Goal: Information Seeking & Learning: Learn about a topic

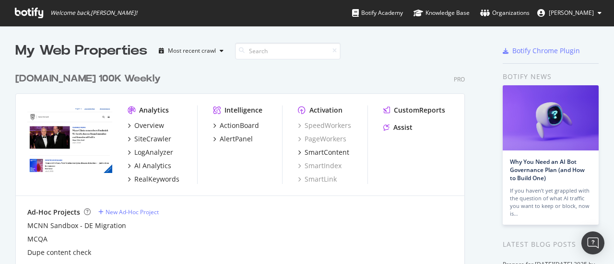
scroll to position [257, 599]
drag, startPoint x: 150, startPoint y: 0, endPoint x: 416, endPoint y: 56, distance: 272.4
click at [416, 56] on div "My Web Properties Most recent crawl" at bounding box center [224, 50] width 418 height 19
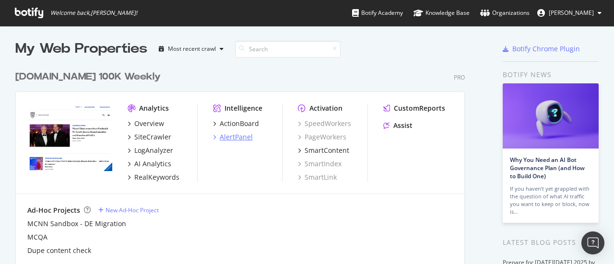
scroll to position [0, 0]
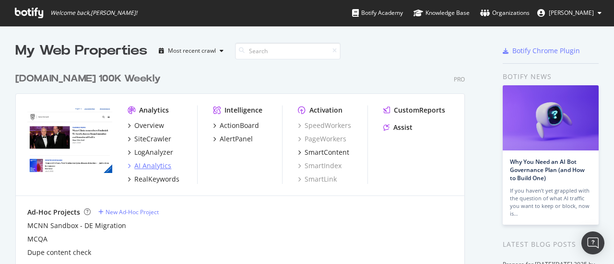
click at [144, 165] on div "AI Analytics" at bounding box center [152, 166] width 37 height 10
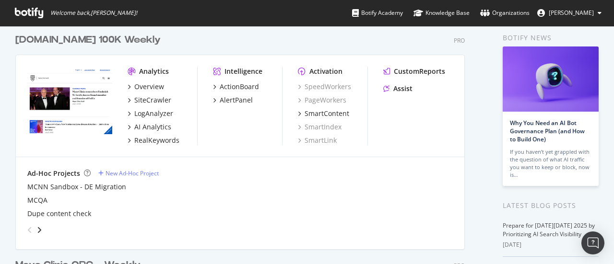
scroll to position [48, 0]
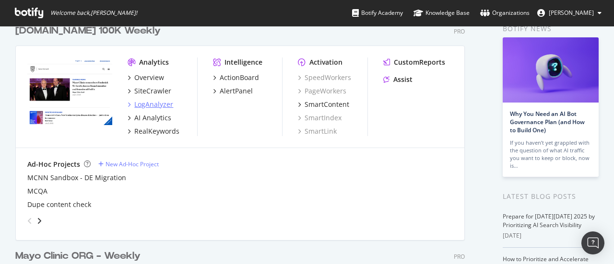
click at [143, 104] on div "LogAnalyzer" at bounding box center [153, 105] width 39 height 10
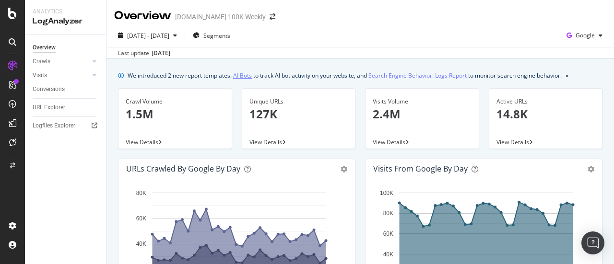
click at [243, 75] on link "AI Bots" at bounding box center [242, 76] width 19 height 10
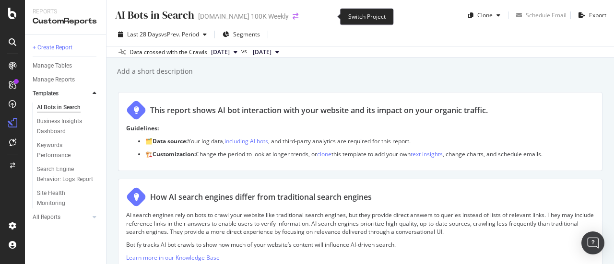
click at [298, 15] on icon "arrow-right-arrow-left" at bounding box center [296, 16] width 6 height 7
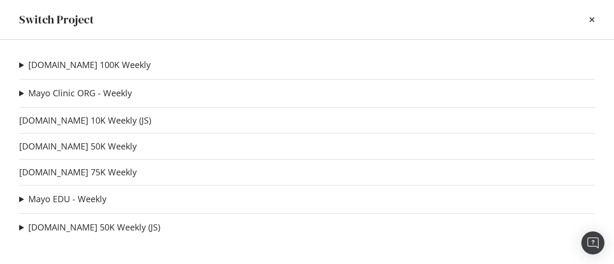
click at [26, 93] on summary "Mayo Clinic ORG - Weekly" at bounding box center [75, 93] width 113 height 12
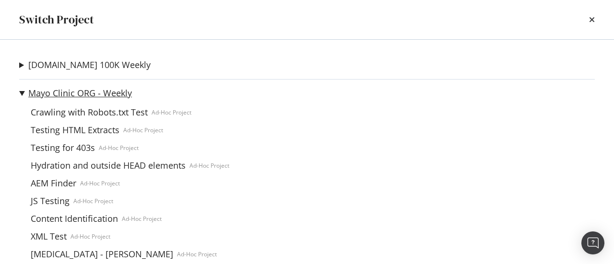
click at [46, 92] on link "Mayo Clinic ORG - Weekly" at bounding box center [80, 93] width 104 height 10
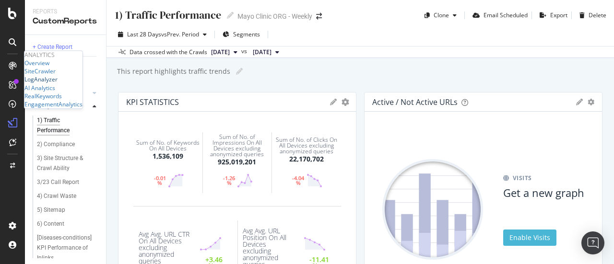
click at [49, 84] on div "LogAnalyzer" at bounding box center [40, 80] width 33 height 8
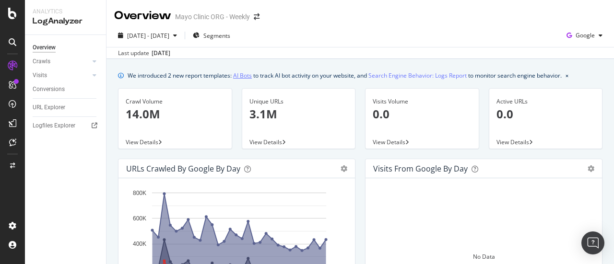
click at [244, 75] on link "AI Bots" at bounding box center [242, 76] width 19 height 10
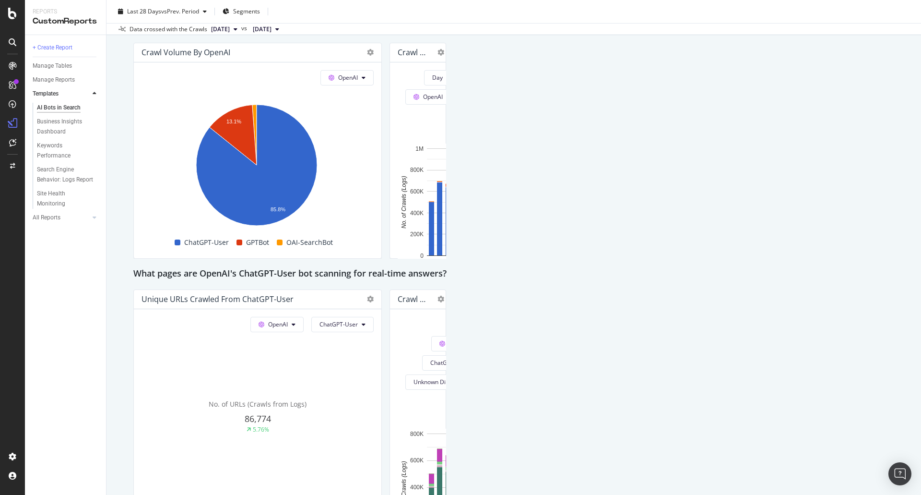
scroll to position [872, 0]
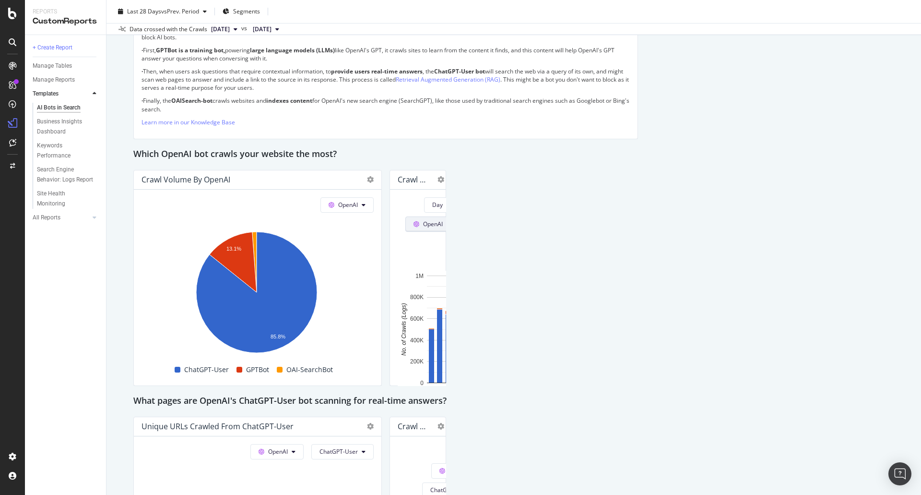
click at [443, 220] on span "OpenAI" at bounding box center [433, 224] width 20 height 8
click at [613, 241] on div "This report shows AI bot interaction with your website and its impact on your o…" at bounding box center [513, 330] width 761 height 2190
click at [444, 180] on icon at bounding box center [440, 179] width 7 height 7
click at [613, 194] on span "Trend" at bounding box center [741, 194] width 72 height 9
click at [392, 264] on span at bounding box center [390, 414] width 6 height 6
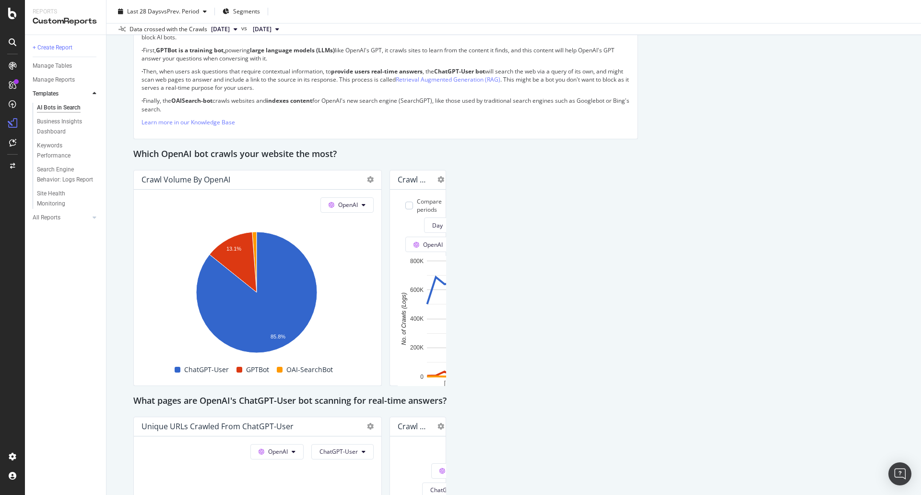
click at [403, 264] on span at bounding box center [401, 426] width 6 height 6
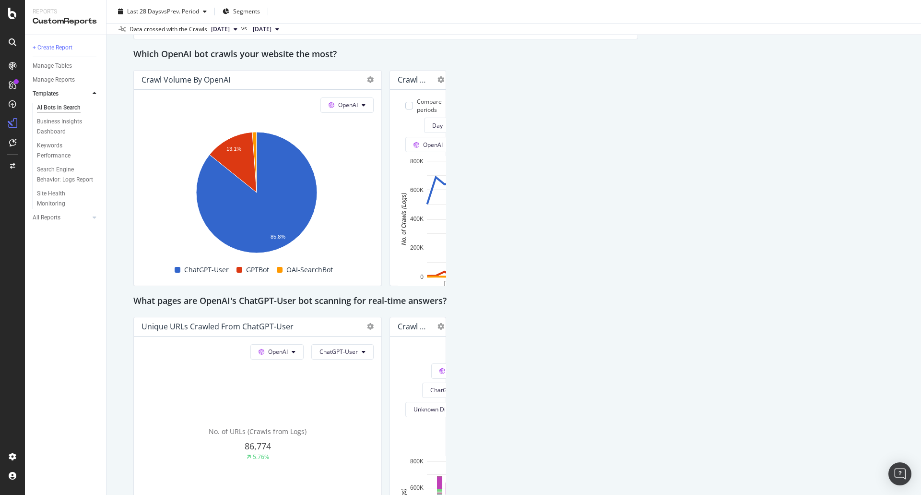
scroll to position [968, 0]
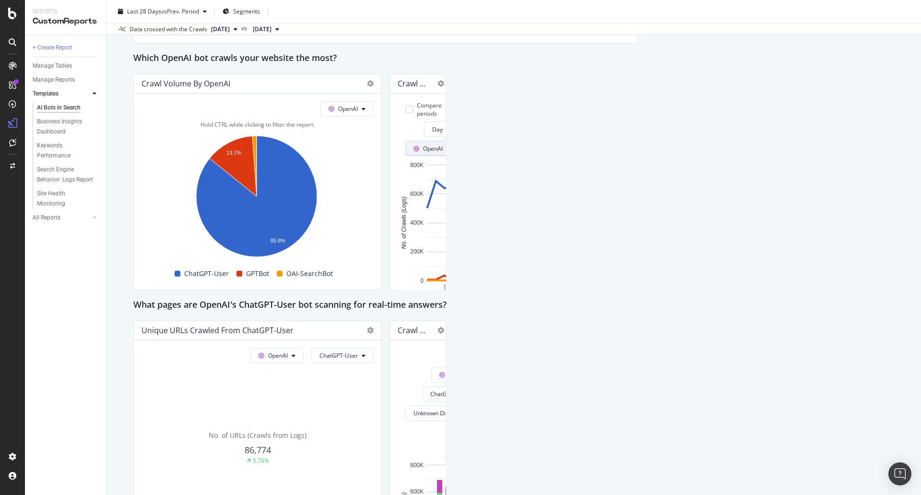
click at [443, 144] on span "OpenAI" at bounding box center [433, 148] width 20 height 8
click at [613, 127] on span "Google" at bounding box center [676, 128] width 35 height 9
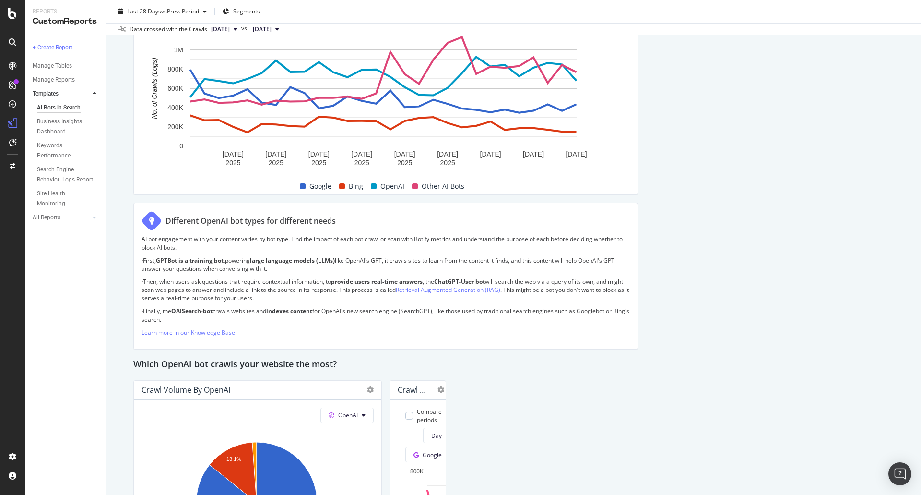
scroll to position [537, 0]
